Goal: Information Seeking & Learning: Learn about a topic

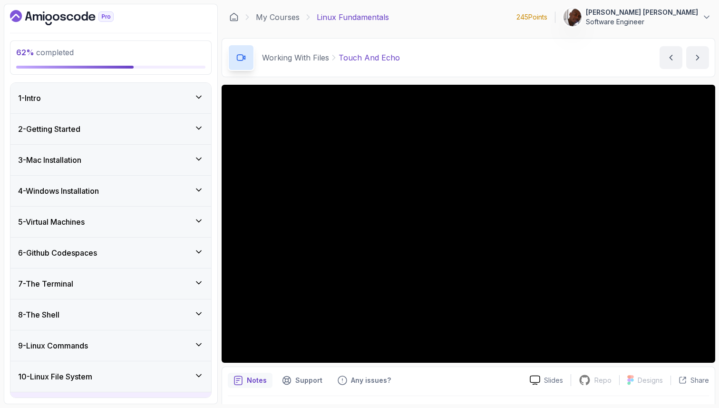
scroll to position [269, 0]
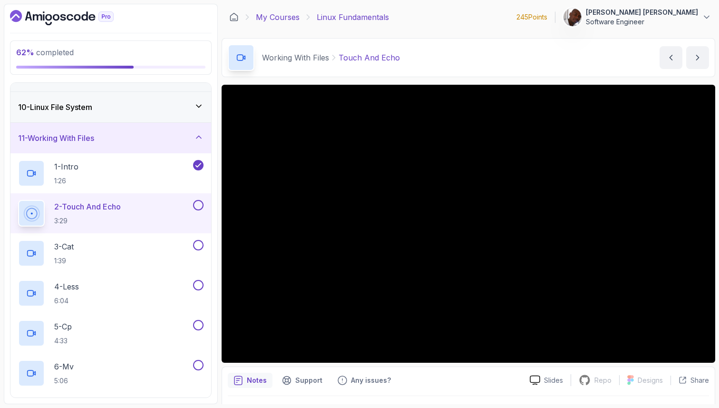
click at [274, 18] on link "My Courses" at bounding box center [278, 16] width 44 height 11
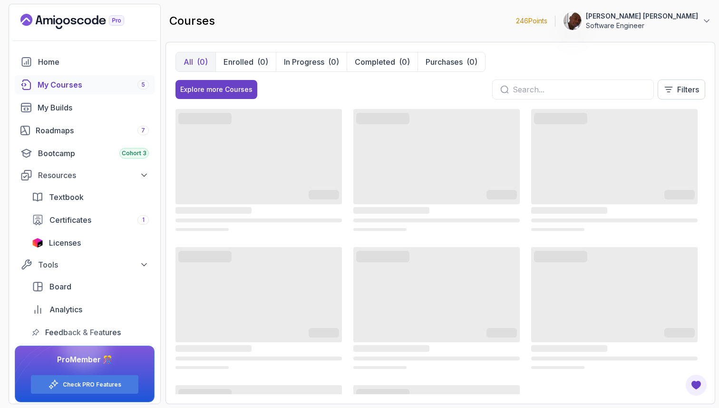
click at [83, 88] on div "My Courses 5" at bounding box center [93, 84] width 111 height 11
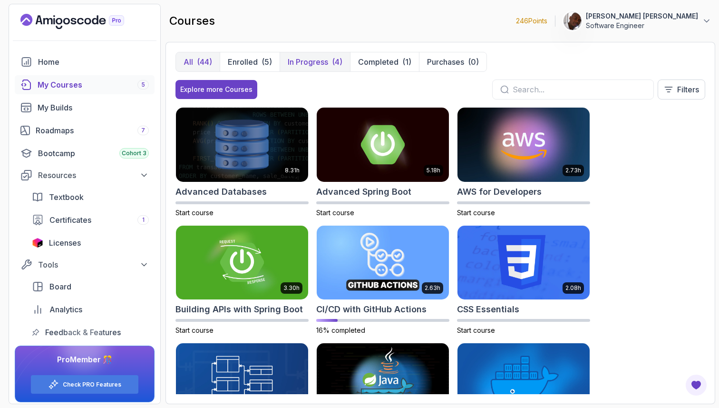
click at [318, 60] on p "In Progress" at bounding box center [308, 61] width 40 height 11
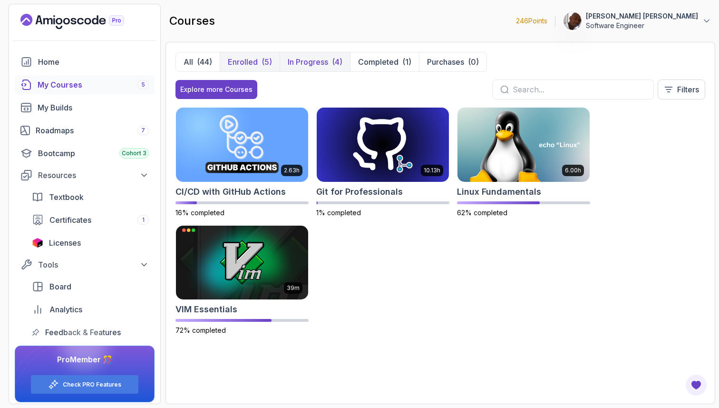
click at [265, 58] on div "(5)" at bounding box center [267, 61] width 10 height 11
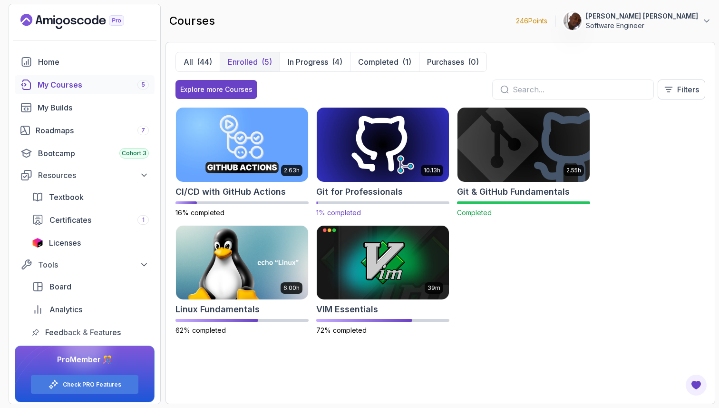
click at [388, 147] on img at bounding box center [382, 145] width 139 height 78
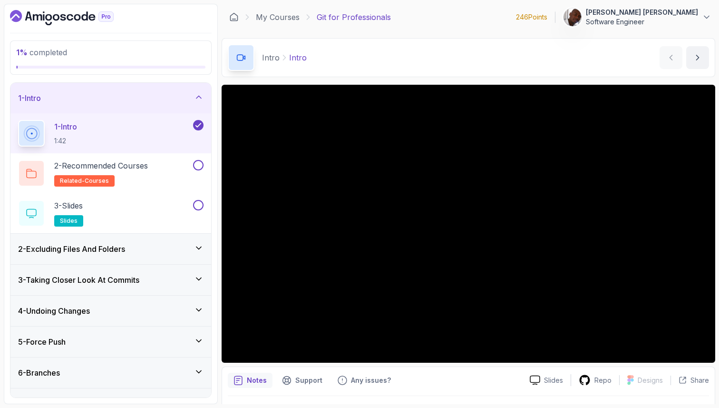
click at [79, 20] on icon "Dashboard" at bounding box center [62, 17] width 104 height 15
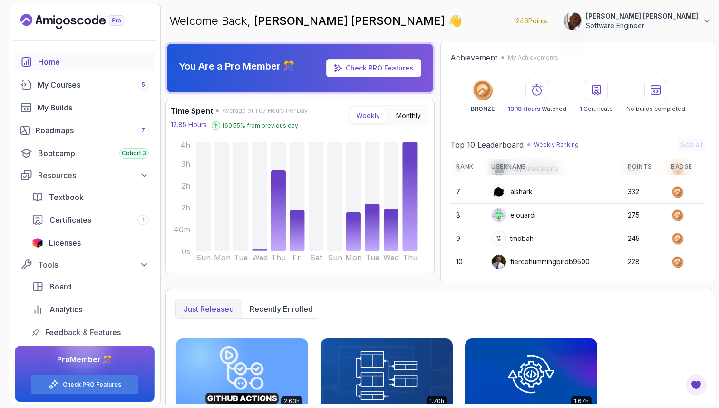
scroll to position [15, 0]
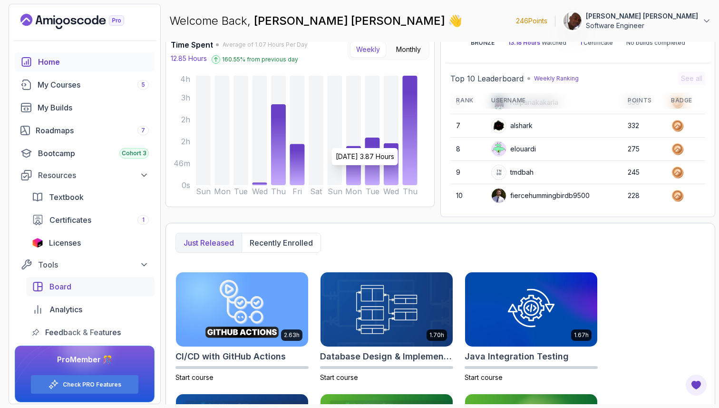
scroll to position [4, 0]
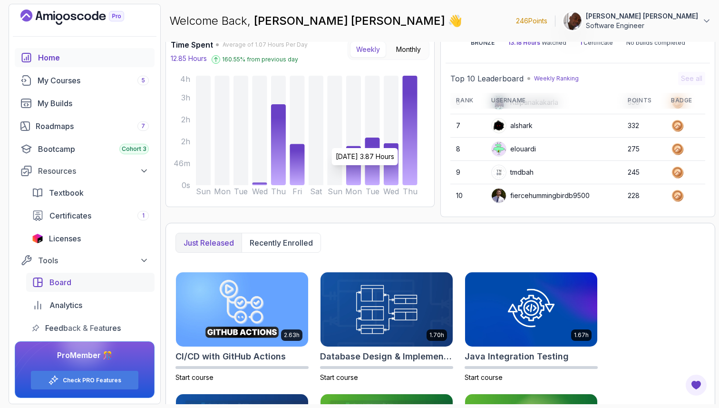
click at [95, 285] on div "Board" at bounding box center [98, 281] width 99 height 11
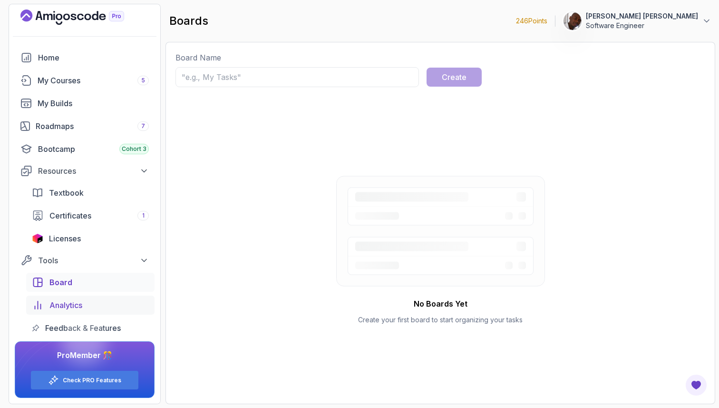
click at [71, 305] on span "Analytics" at bounding box center [65, 304] width 33 height 11
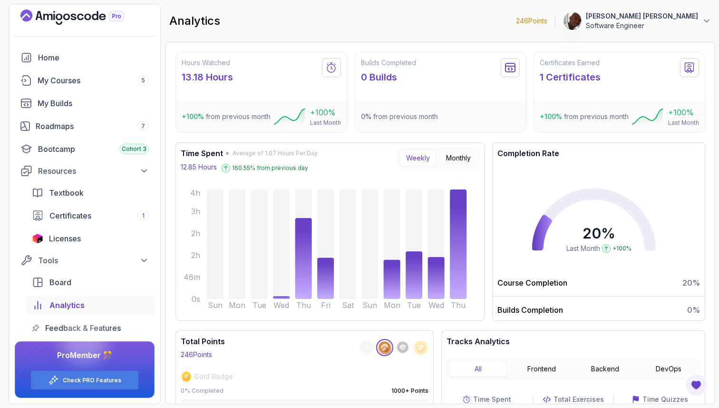
scroll to position [89, 0]
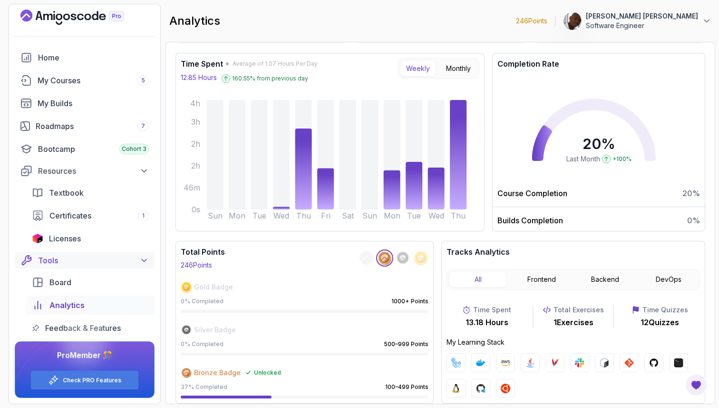
click at [142, 259] on icon at bounding box center [144, 260] width 10 height 10
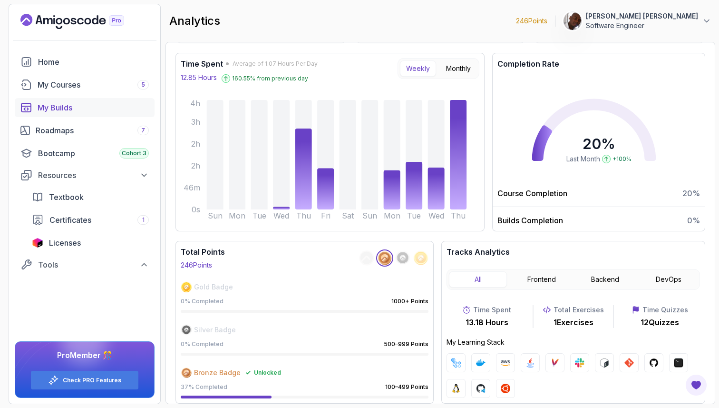
click at [96, 107] on div "My Builds" at bounding box center [93, 107] width 111 height 11
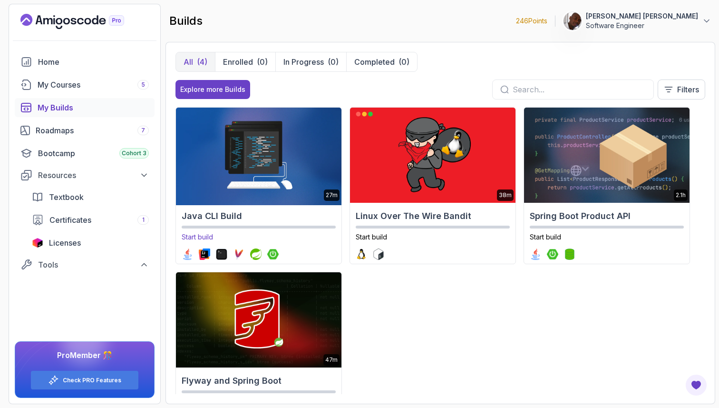
click at [301, 196] on img at bounding box center [259, 155] width 174 height 100
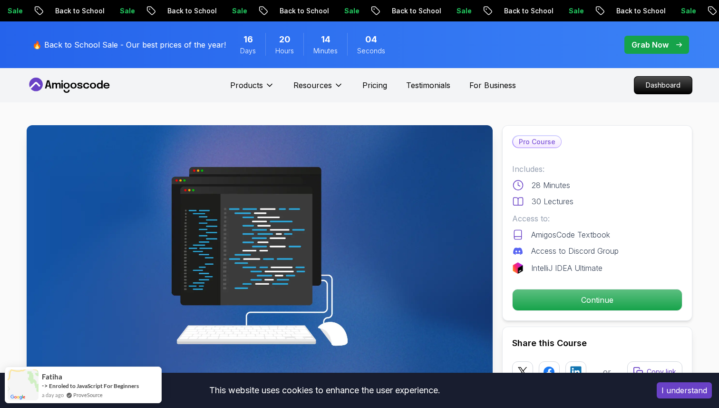
click at [668, 395] on button "I understand" at bounding box center [684, 390] width 55 height 16
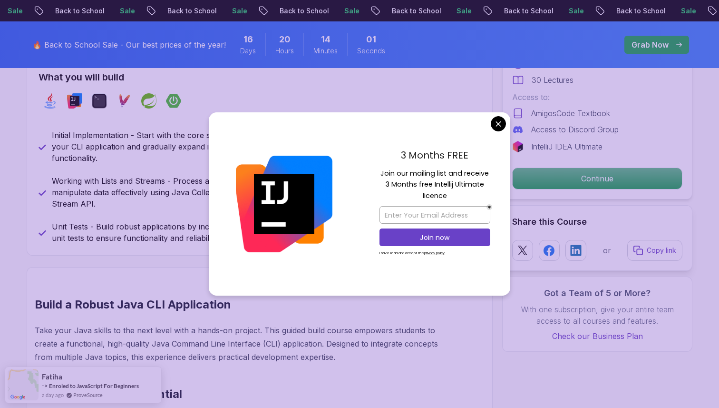
scroll to position [419, 0]
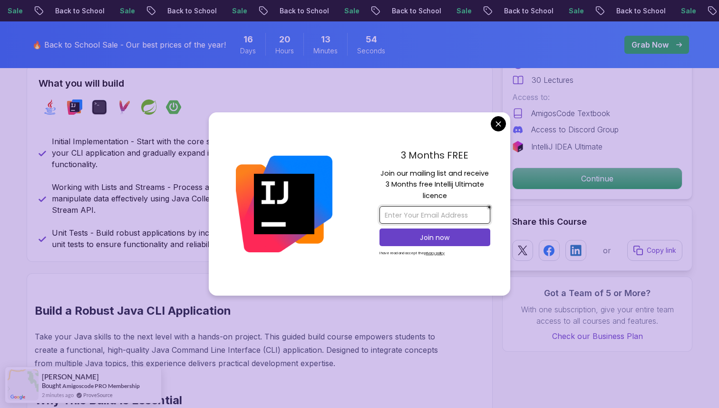
click at [446, 210] on input "email" at bounding box center [435, 215] width 111 height 18
type input "avicenteit@gmail.com"
click at [458, 239] on p "Join now" at bounding box center [435, 238] width 90 height 10
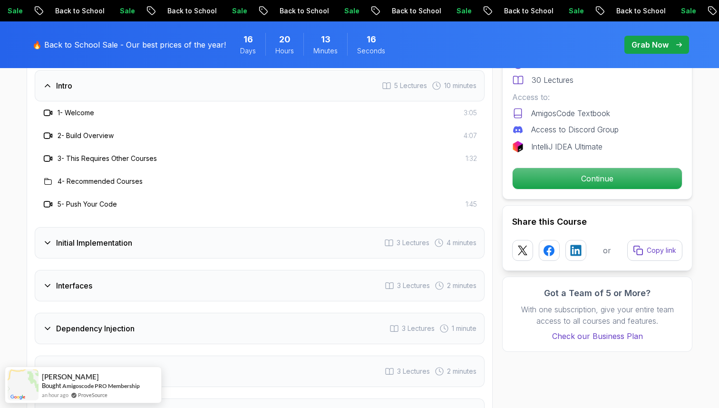
scroll to position [1238, 0]
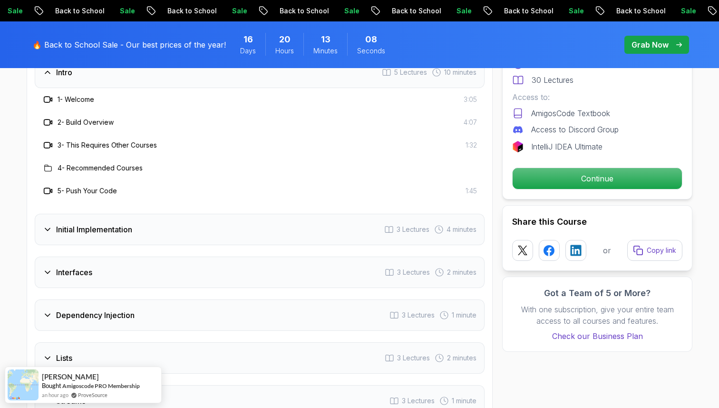
click at [283, 234] on div "Initial Implementation 3 Lectures 4 minutes" at bounding box center [260, 229] width 450 height 31
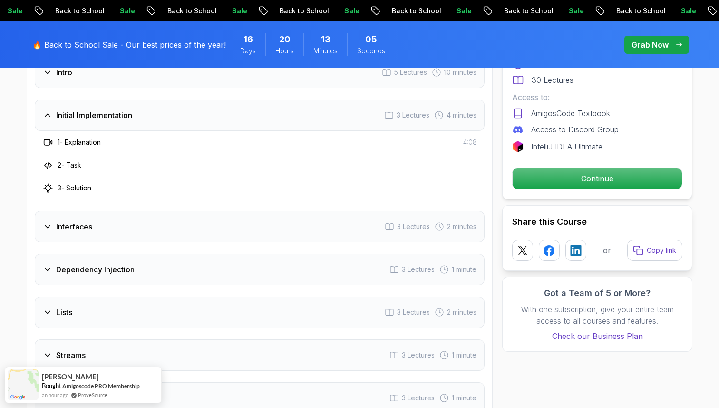
click at [283, 234] on div "Interfaces 3 Lectures 2 minutes" at bounding box center [260, 226] width 450 height 31
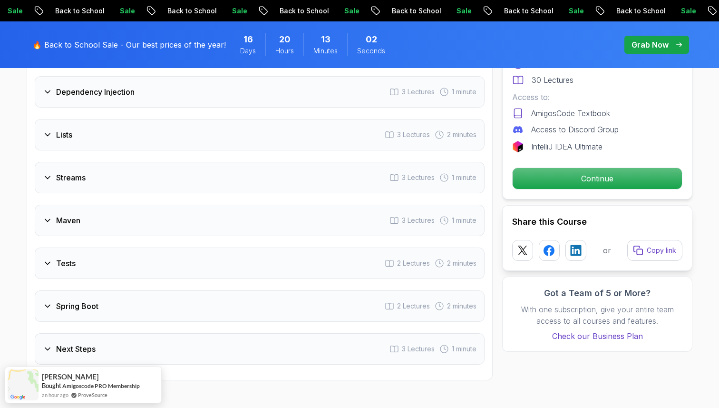
scroll to position [1385, 0]
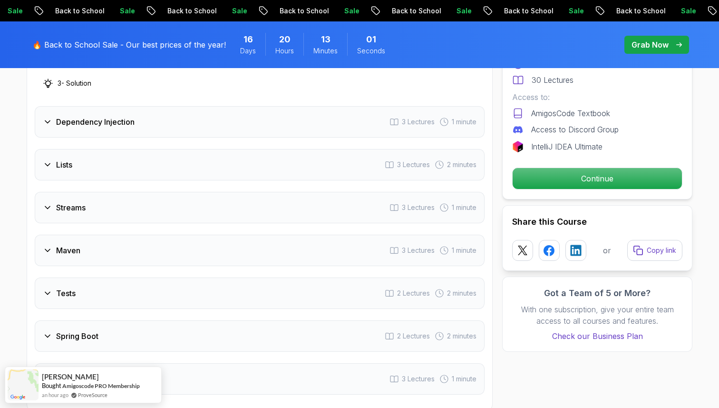
click at [177, 130] on div "Dependency Injection 3 Lectures 1 minute" at bounding box center [260, 121] width 450 height 31
click at [177, 181] on div "Intro 5 Lectures 10 minutes Initial Implementation 3 Lectures 4 minutes Interfa…" at bounding box center [260, 151] width 450 height 485
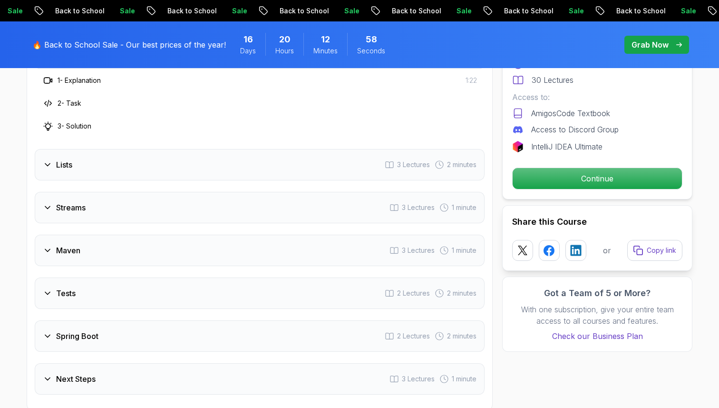
click at [164, 166] on div "Lists 3 Lectures 2 minutes" at bounding box center [260, 164] width 450 height 31
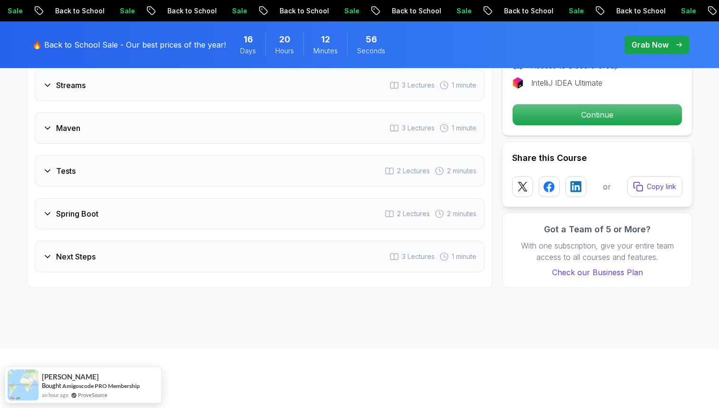
scroll to position [1519, 0]
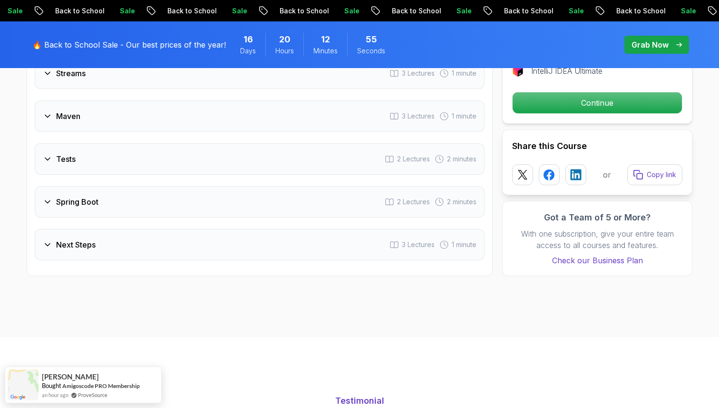
click at [177, 247] on div "Next Steps 3 Lectures 1 minute" at bounding box center [260, 244] width 450 height 31
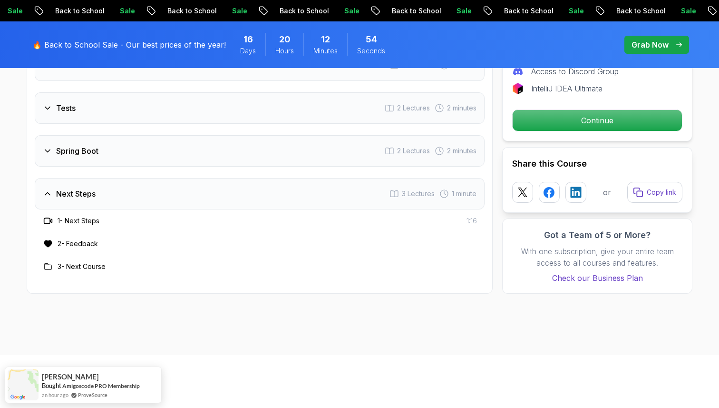
scroll to position [1500, 0]
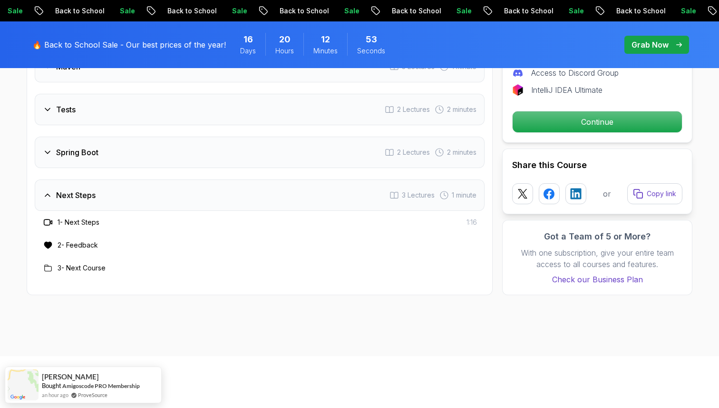
click at [130, 144] on div "Spring Boot 2 Lectures 2 minutes" at bounding box center [260, 152] width 450 height 31
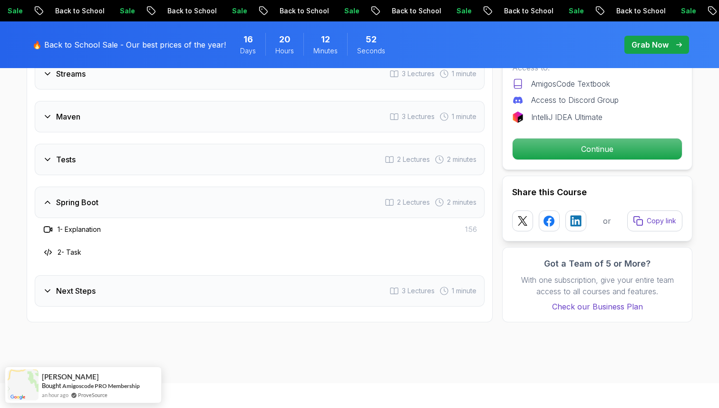
scroll to position [1448, 0]
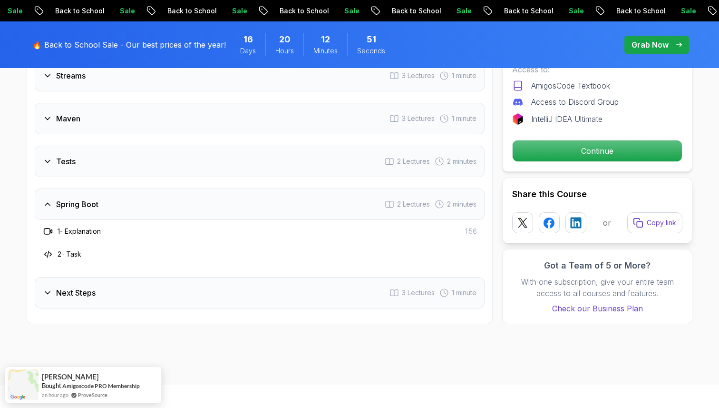
click at [119, 164] on div "Tests 2 Lectures 2 minutes" at bounding box center [260, 161] width 450 height 31
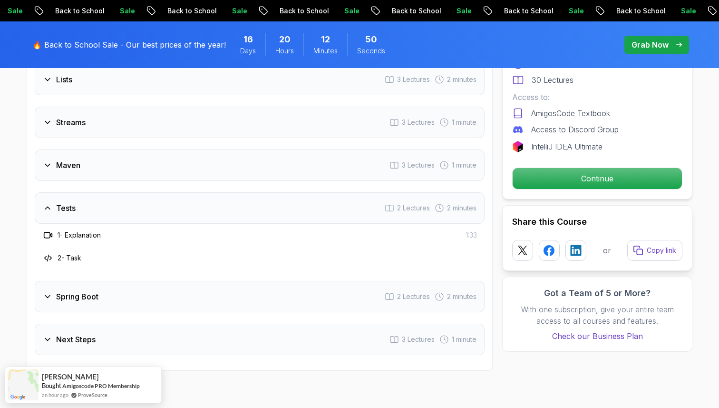
scroll to position [1396, 0]
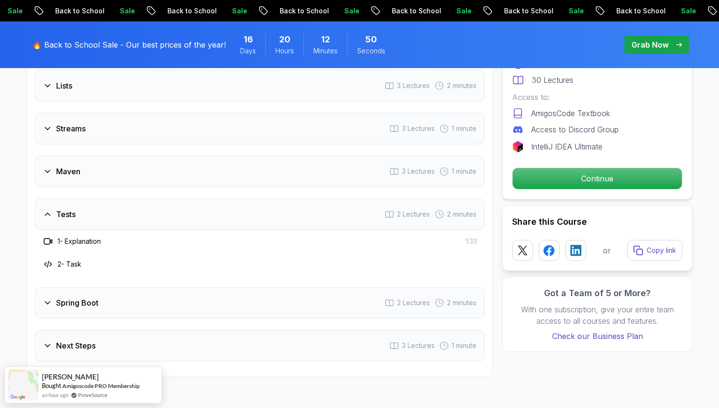
click at [115, 172] on div "Maven 3 Lectures 1 minute" at bounding box center [260, 171] width 450 height 31
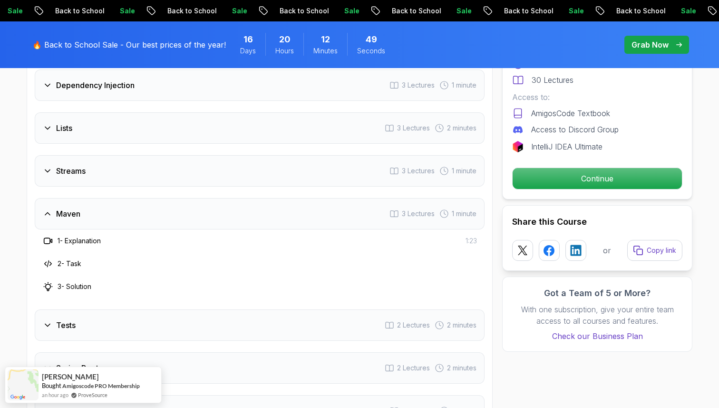
scroll to position [1350, 0]
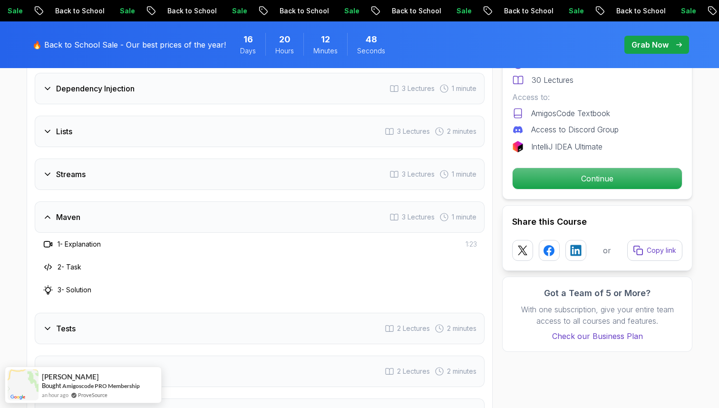
click at [115, 176] on div "Streams 3 Lectures 1 minute" at bounding box center [260, 173] width 450 height 31
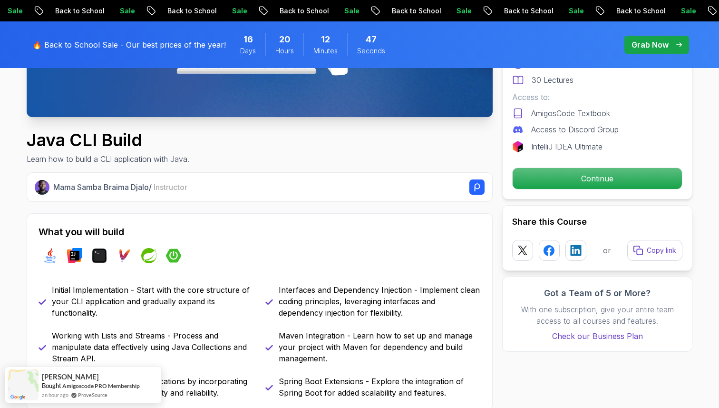
scroll to position [266, 0]
